Goal: Find specific page/section: Find specific page/section

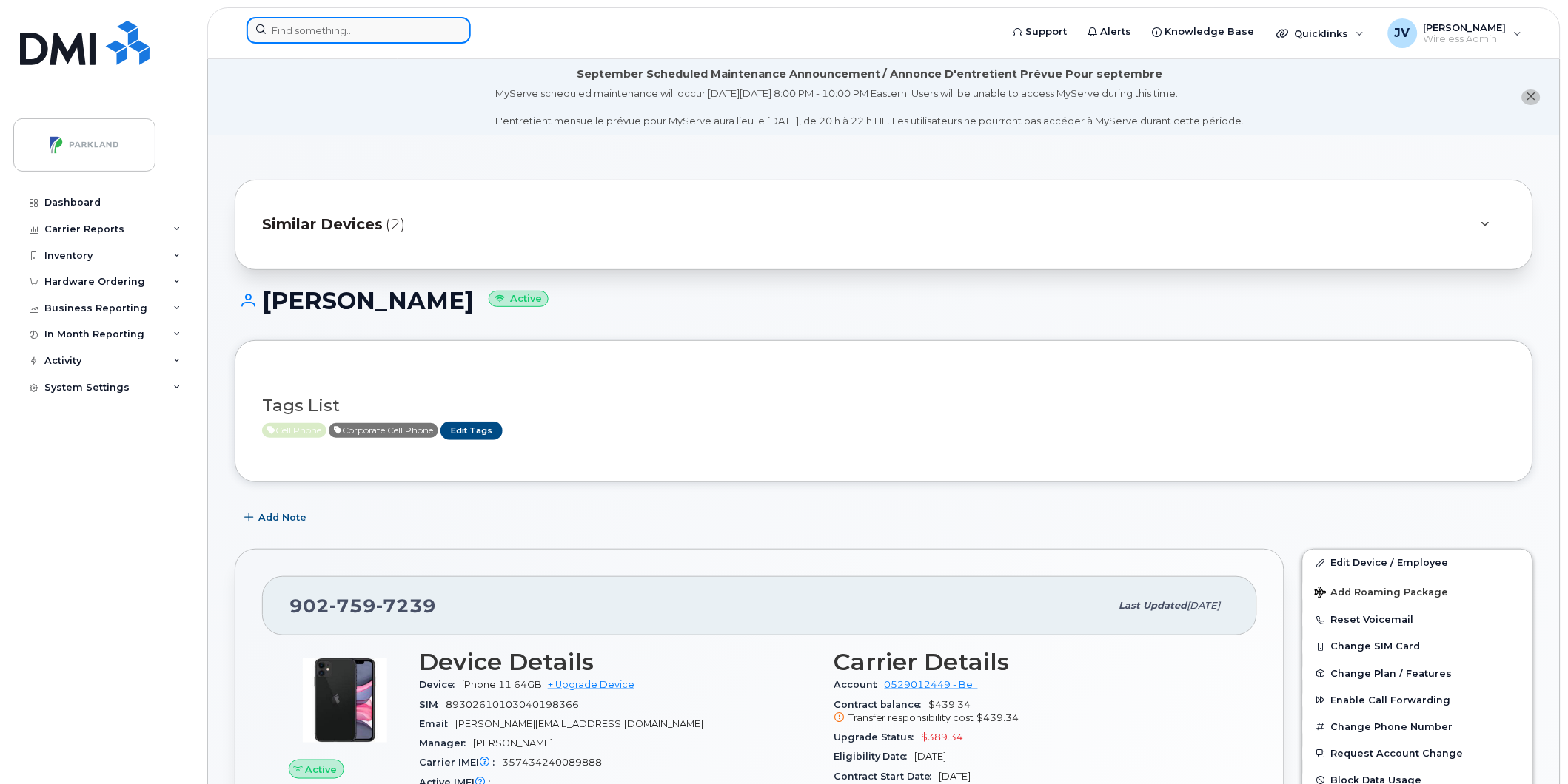
click at [338, 33] on input at bounding box center [358, 30] width 224 height 27
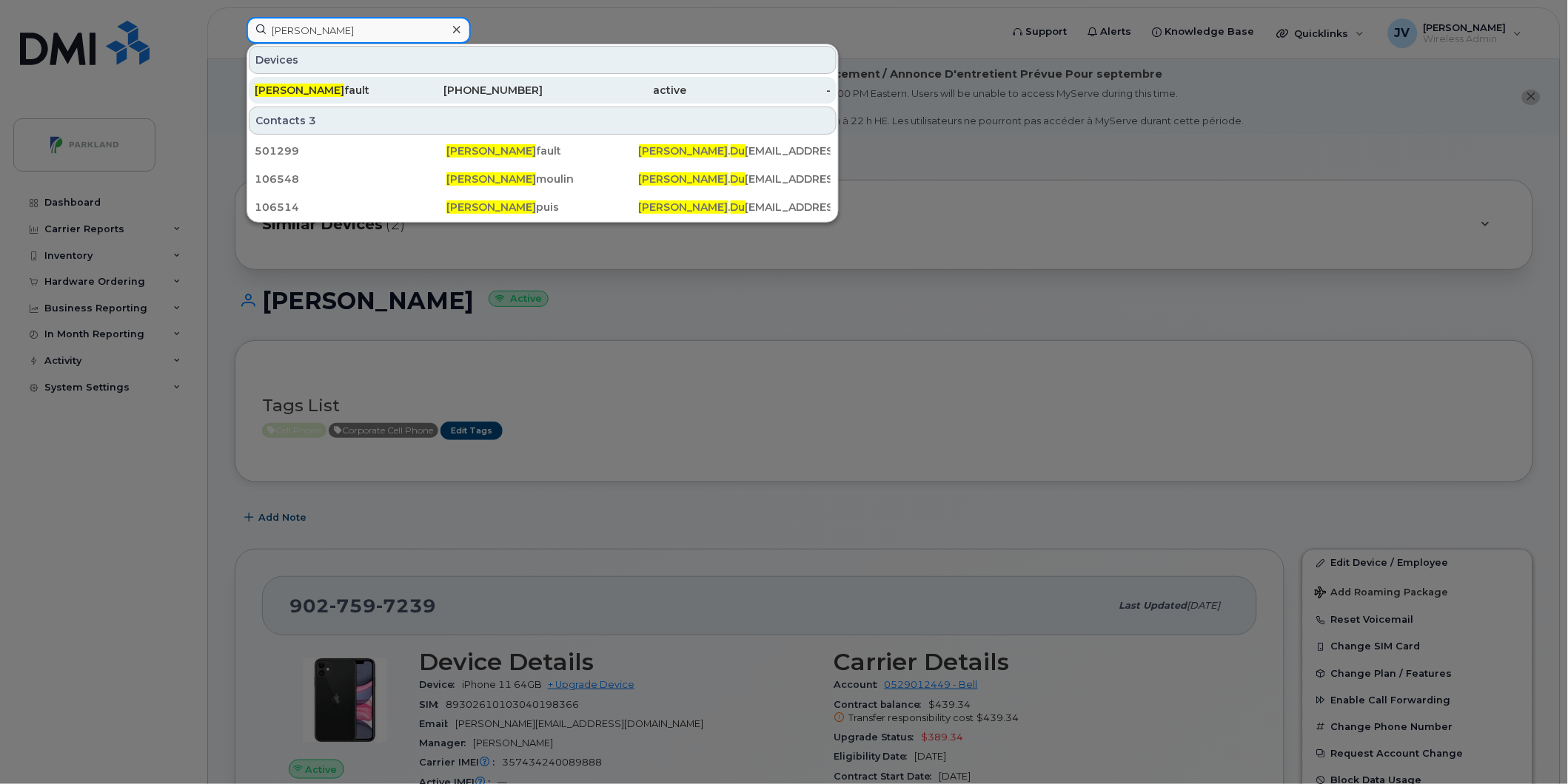
type input "[PERSON_NAME]"
click at [296, 93] on span "[PERSON_NAME]" at bounding box center [299, 89] width 90 height 13
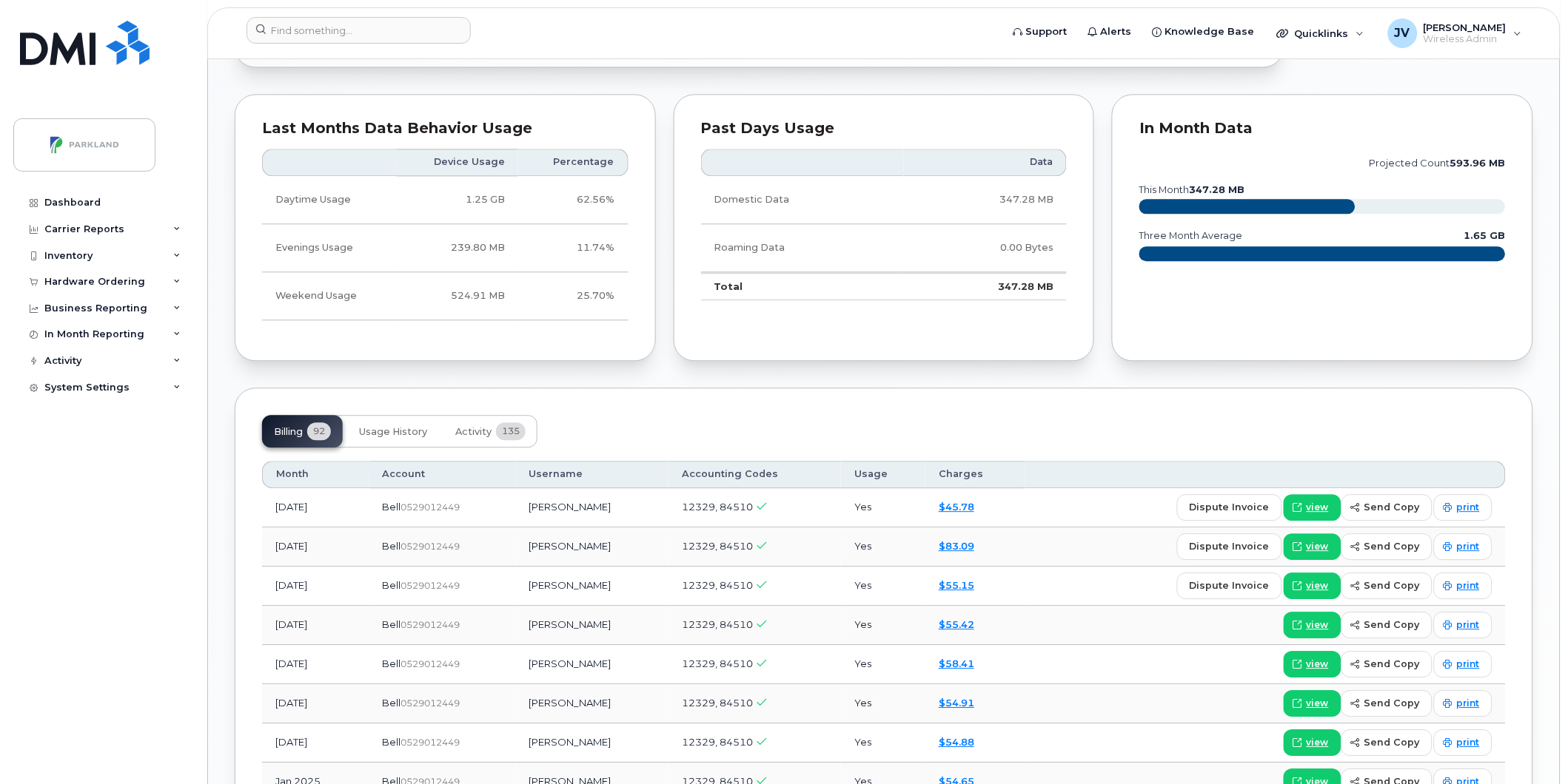
scroll to position [1008, 0]
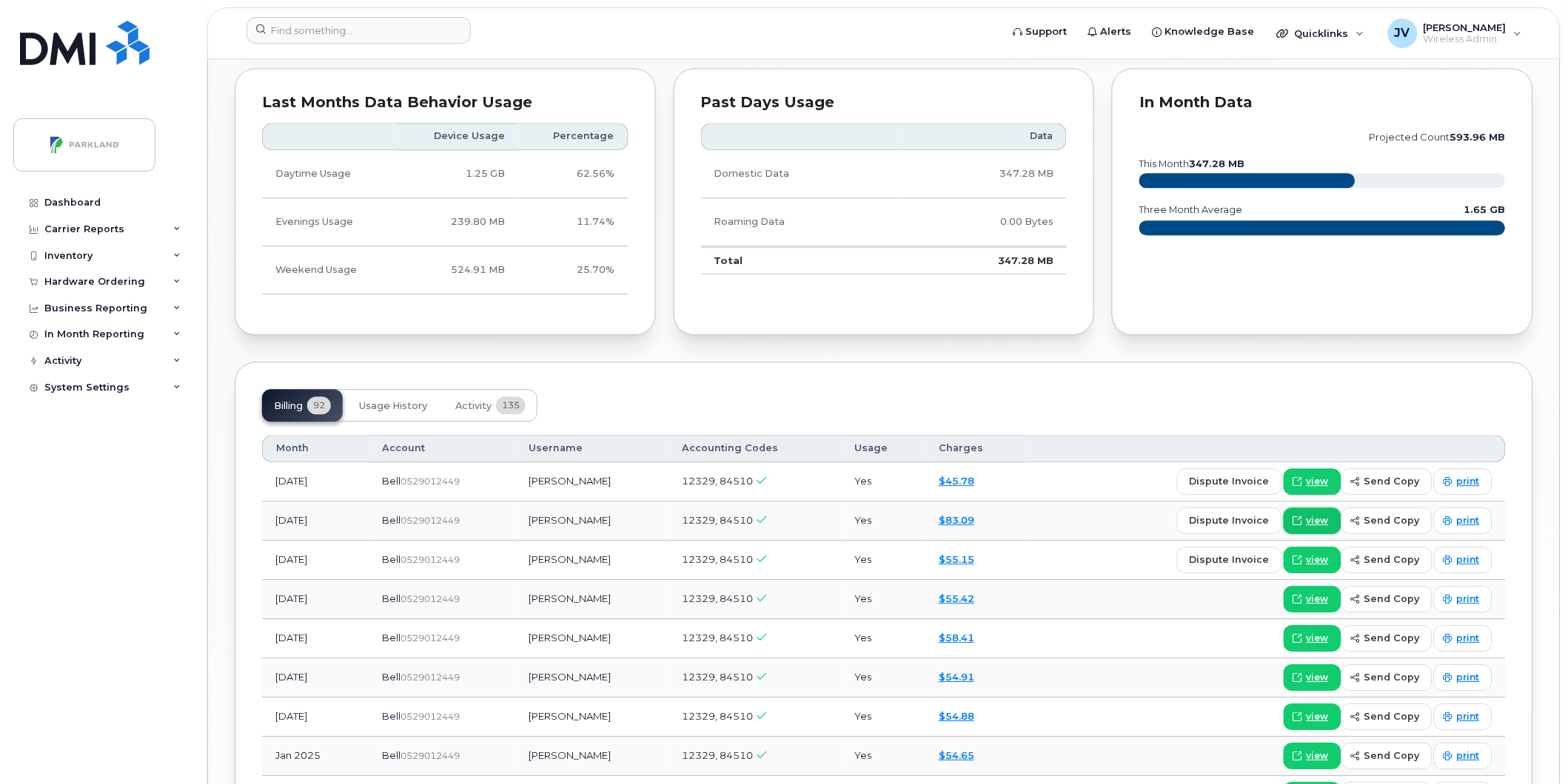
click at [1319, 520] on span "view" at bounding box center [1317, 520] width 22 height 13
click at [1319, 521] on span "view" at bounding box center [1317, 520] width 22 height 13
